Goal: Task Accomplishment & Management: Manage account settings

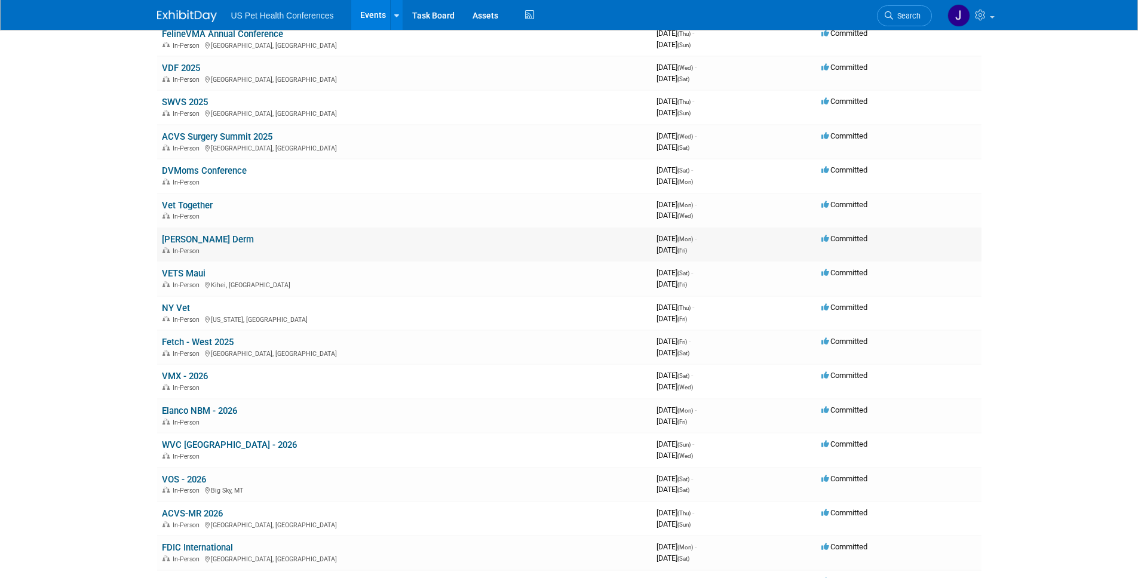
scroll to position [413, 0]
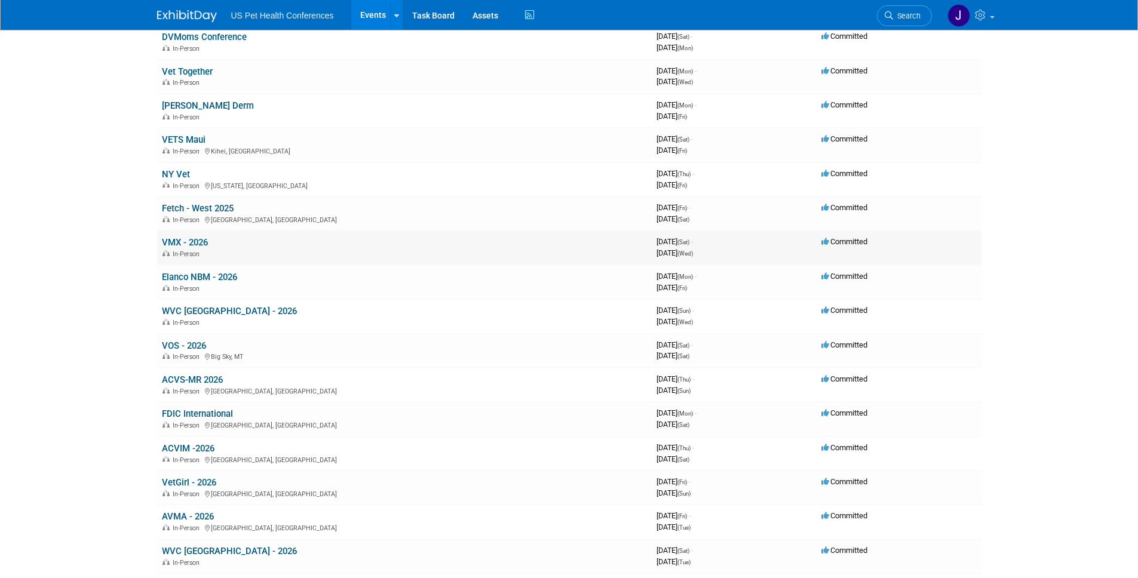
click at [198, 250] on span "In-Person" at bounding box center [188, 254] width 30 height 8
click at [200, 246] on link "VMX - 2026" at bounding box center [185, 242] width 46 height 11
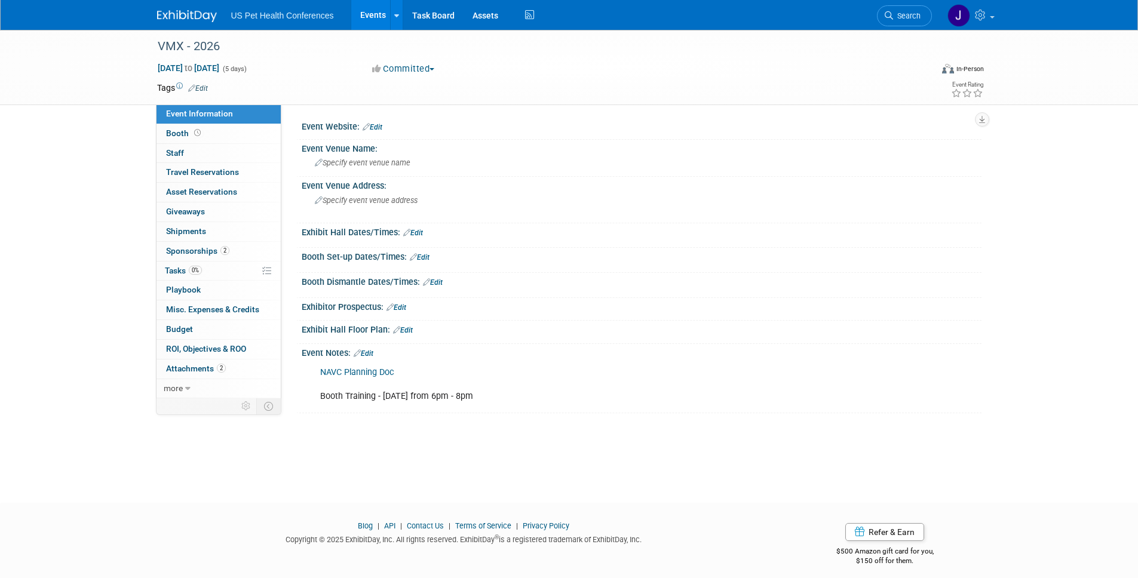
click at [404, 330] on link "Edit" at bounding box center [403, 330] width 20 height 8
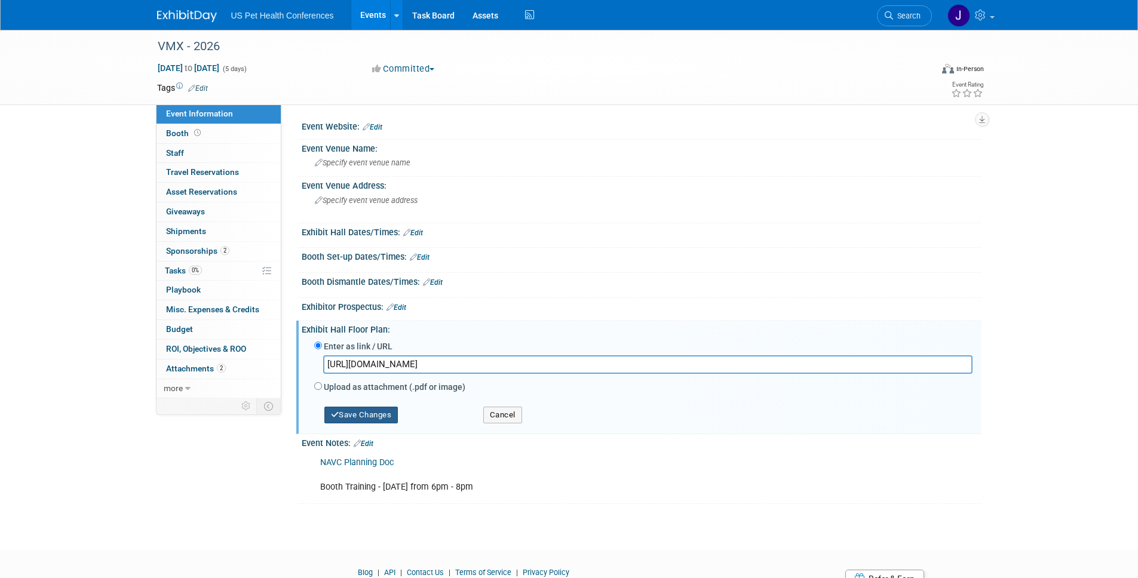
type input "https://maps.goeshow.com/vg/annual/2026"
click at [378, 412] on button "Save Changes" at bounding box center [361, 415] width 74 height 17
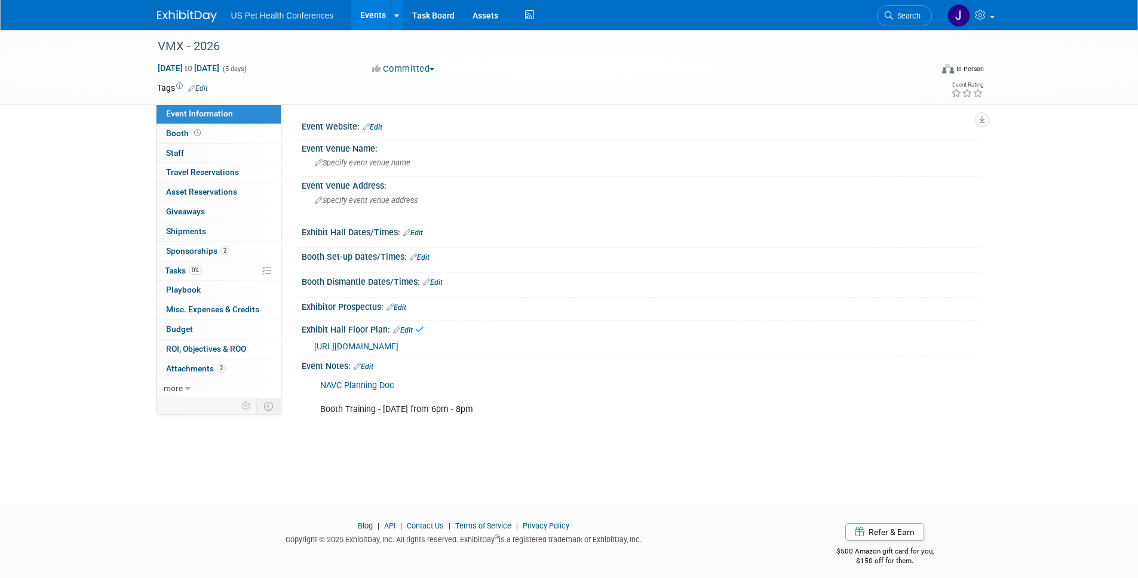
click at [398, 348] on span "https://maps.goeshow.com/vg/annual/2026" at bounding box center [356, 347] width 84 height 10
click at [427, 10] on link "Task Board" at bounding box center [433, 15] width 60 height 30
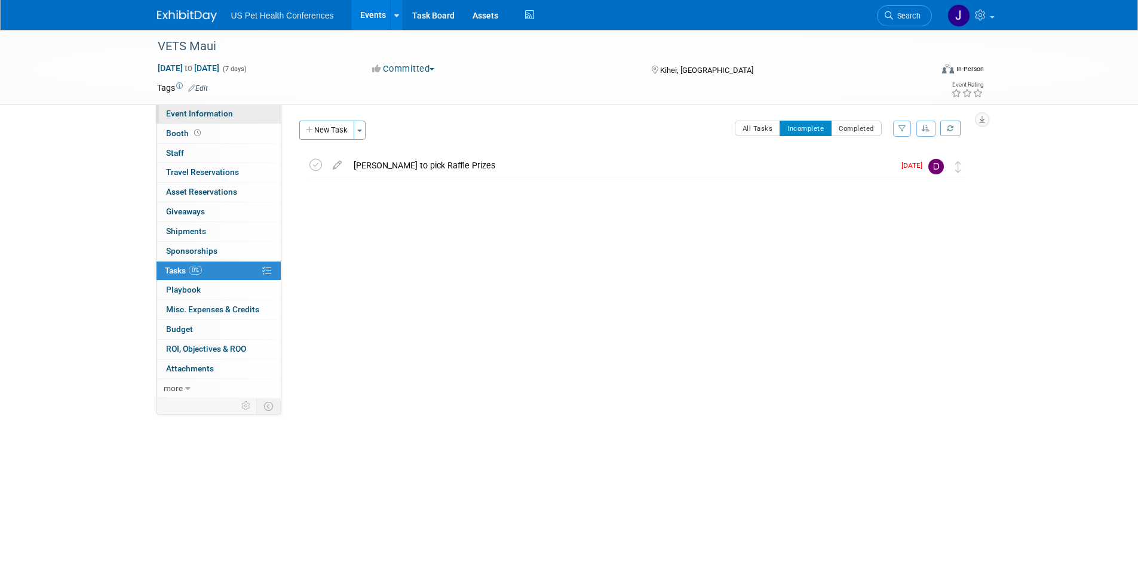
click at [204, 114] on span "Event Information" at bounding box center [199, 114] width 67 height 10
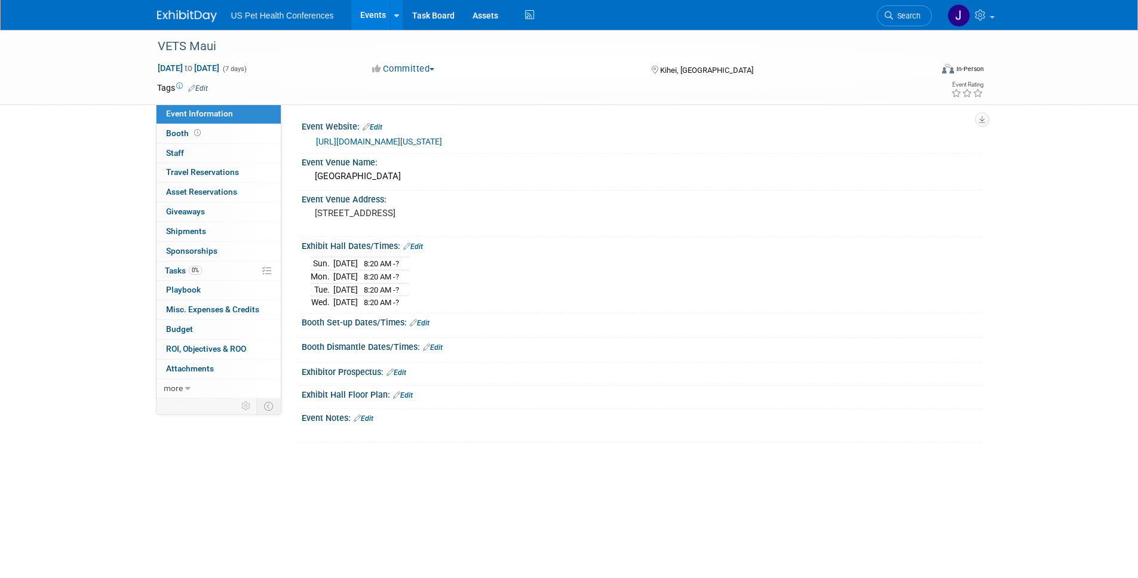
click at [421, 143] on link "https://vetsadventures.com/hawaii-seminars/" at bounding box center [379, 142] width 126 height 10
